Goal: Task Accomplishment & Management: Complete application form

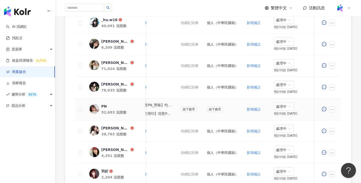
scroll to position [0, 241]
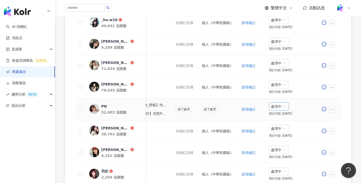
click at [283, 109] on span "處理中" at bounding box center [279, 107] width 16 height 8
click at [279, 117] on div "待處理" at bounding box center [280, 117] width 14 height 6
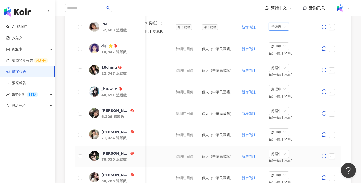
scroll to position [140, 0]
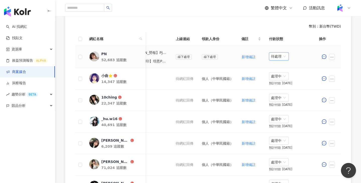
click at [282, 56] on span "待處理" at bounding box center [279, 57] width 16 height 8
click at [279, 76] on div "處理中" at bounding box center [280, 75] width 14 height 6
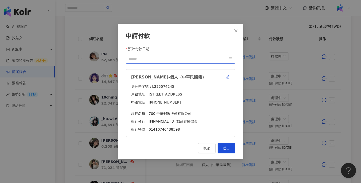
click at [203, 61] on div at bounding box center [180, 59] width 109 height 10
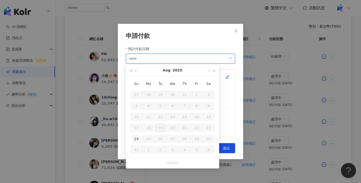
type input "**********"
click at [138, 139] on div "24" at bounding box center [136, 139] width 8 height 8
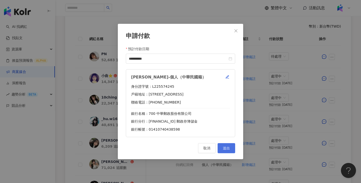
click at [227, 151] on button "送出" at bounding box center [227, 148] width 18 height 10
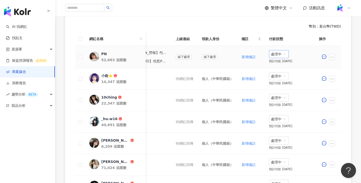
click at [278, 56] on span "處理中" at bounding box center [279, 54] width 16 height 8
click at [282, 64] on div "待處理" at bounding box center [280, 65] width 14 height 6
click at [285, 54] on span "待處理" at bounding box center [279, 57] width 16 height 8
click at [277, 73] on div "處理中" at bounding box center [280, 75] width 14 height 6
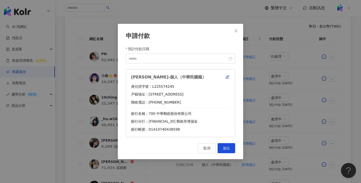
click at [229, 77] on icon "button" at bounding box center [228, 77] width 4 height 4
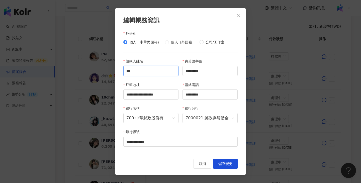
click at [139, 70] on input "***" at bounding box center [150, 71] width 55 height 10
click at [232, 162] on span "儲存變更" at bounding box center [225, 164] width 14 height 4
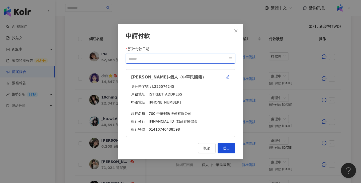
click at [152, 60] on input "預計付款日期" at bounding box center [178, 59] width 99 height 6
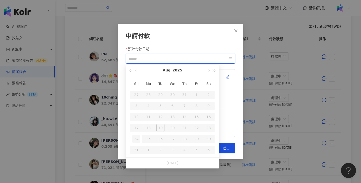
type input "**********"
click at [135, 139] on div "24" at bounding box center [136, 139] width 8 height 8
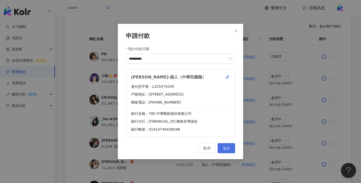
click at [233, 150] on button "送出" at bounding box center [227, 148] width 18 height 10
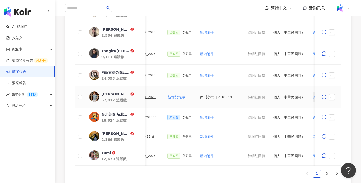
scroll to position [0, 240]
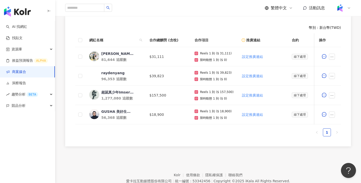
scroll to position [137, 0]
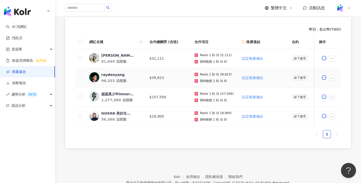
click at [113, 73] on div "raydenyang" at bounding box center [112, 74] width 23 height 5
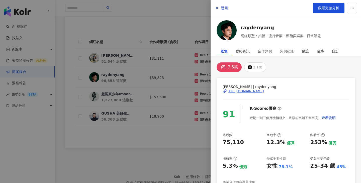
click at [125, 75] on div at bounding box center [180, 91] width 361 height 183
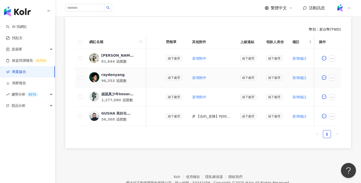
scroll to position [0, 166]
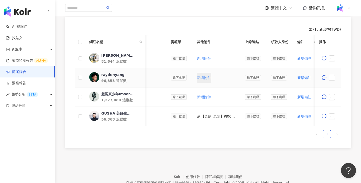
click at [199, 76] on span "新增附件" at bounding box center [204, 78] width 14 height 4
